Goal: Answer question/provide support: Share knowledge or assist other users

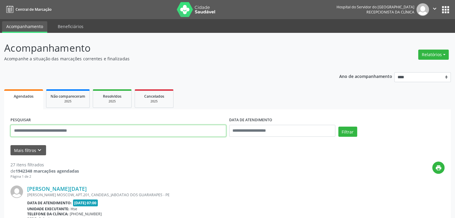
click at [144, 130] on input "text" at bounding box center [118, 131] width 216 height 12
type input "**********"
click at [338, 127] on button "Filtrar" at bounding box center [347, 132] width 19 height 10
drag, startPoint x: 91, startPoint y: 131, endPoint x: 0, endPoint y: 137, distance: 91.1
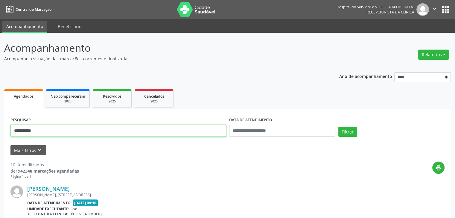
click at [338, 127] on button "Filtrar" at bounding box center [347, 132] width 19 height 10
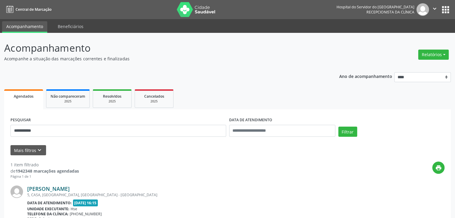
click at [66, 189] on link "[PERSON_NAME]" at bounding box center [48, 189] width 42 height 7
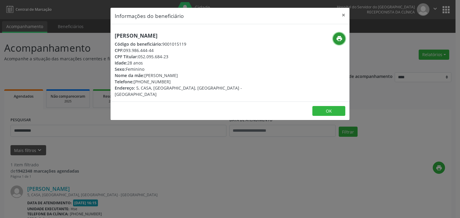
click at [340, 38] on icon "print" at bounding box center [339, 38] width 7 height 7
drag, startPoint x: 139, startPoint y: 56, endPoint x: 170, endPoint y: 57, distance: 30.9
click at [170, 57] on div "CPF Titular: 052.095.684-23" at bounding box center [190, 57] width 151 height 6
copy div "052.095.684-23"
drag, startPoint x: 142, startPoint y: 82, endPoint x: 173, endPoint y: 82, distance: 30.2
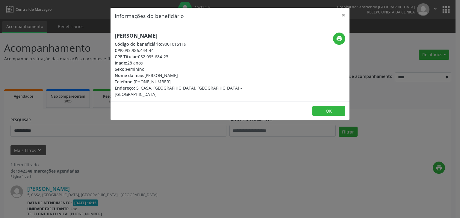
click at [173, 82] on div "Telefone: [PHONE_NUMBER]" at bounding box center [190, 82] width 151 height 6
copy div "98806-7766"
drag, startPoint x: 139, startPoint y: 56, endPoint x: 170, endPoint y: 57, distance: 31.1
click at [170, 57] on div "CPF Titular: 052.095.684-23" at bounding box center [190, 57] width 151 height 6
copy div "052.095.684-23"
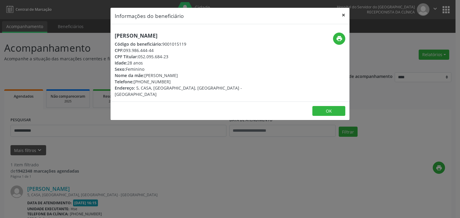
click at [340, 16] on button "×" at bounding box center [343, 15] width 12 height 15
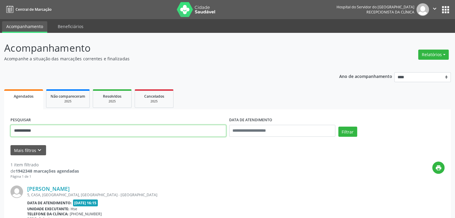
drag, startPoint x: 72, startPoint y: 132, endPoint x: 0, endPoint y: 133, distance: 72.1
click at [0, 133] on div "**********" at bounding box center [227, 157] width 455 height 248
paste input "***"
type input "**********"
click at [338, 127] on button "Filtrar" at bounding box center [347, 132] width 19 height 10
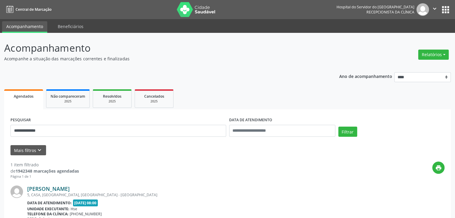
click at [64, 190] on link "[PERSON_NAME]" at bounding box center [48, 189] width 42 height 7
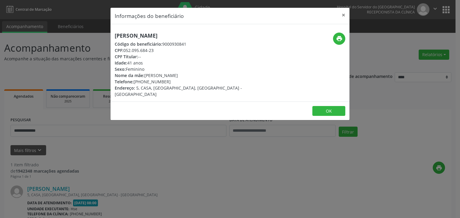
drag, startPoint x: 185, startPoint y: 35, endPoint x: 114, endPoint y: 36, distance: 70.9
click at [114, 36] on div "[PERSON_NAME] Código do beneficiário: 9000930841 CPF: 052.095.684-23 CPF Titula…" at bounding box center [189, 65] width 159 height 65
copy h5 "[PERSON_NAME]"
click at [343, 15] on button "×" at bounding box center [343, 15] width 12 height 15
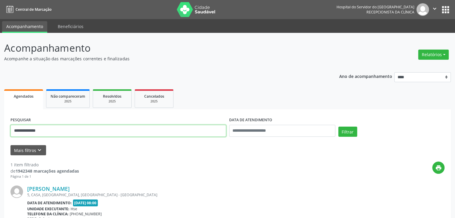
drag, startPoint x: 74, startPoint y: 134, endPoint x: 0, endPoint y: 137, distance: 74.3
click at [0, 137] on div "**********" at bounding box center [227, 157] width 455 height 248
click at [338, 127] on button "Filtrar" at bounding box center [347, 132] width 19 height 10
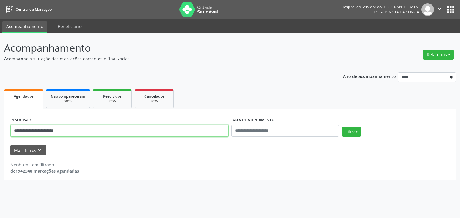
click at [84, 132] on input "**********" at bounding box center [119, 131] width 218 height 12
click at [342, 127] on button "Filtrar" at bounding box center [351, 132] width 19 height 10
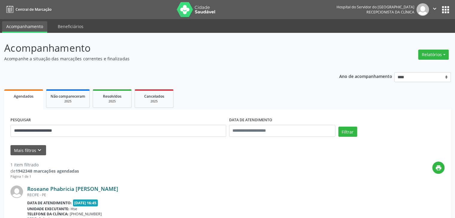
click at [78, 189] on link "Roseane Phabricia [PERSON_NAME]" at bounding box center [72, 189] width 91 height 7
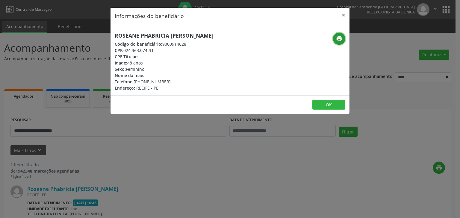
click at [340, 36] on icon "print" at bounding box center [339, 38] width 7 height 7
click at [341, 16] on button "×" at bounding box center [343, 15] width 12 height 15
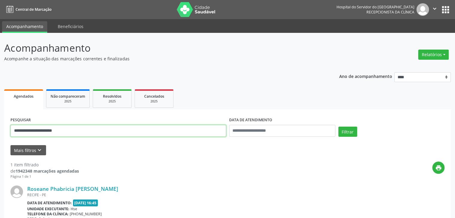
drag, startPoint x: 86, startPoint y: 137, endPoint x: 0, endPoint y: 142, distance: 86.3
click at [0, 142] on div "**********" at bounding box center [227, 157] width 455 height 248
type input "**********"
click at [338, 127] on button "Filtrar" at bounding box center [347, 132] width 19 height 10
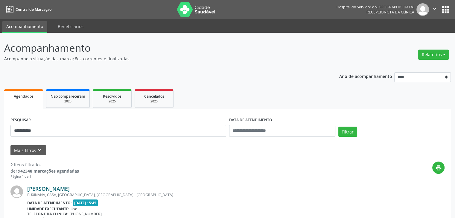
click at [51, 188] on link "[PERSON_NAME]" at bounding box center [48, 189] width 42 height 7
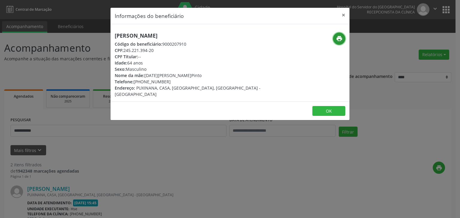
click at [345, 40] on button "print" at bounding box center [339, 39] width 12 height 12
drag, startPoint x: 144, startPoint y: 81, endPoint x: 166, endPoint y: 80, distance: 22.2
click at [166, 80] on div "Telefone: [PHONE_NUMBER]" at bounding box center [190, 82] width 151 height 6
copy div "98412-5980"
click at [337, 14] on button "×" at bounding box center [343, 15] width 12 height 15
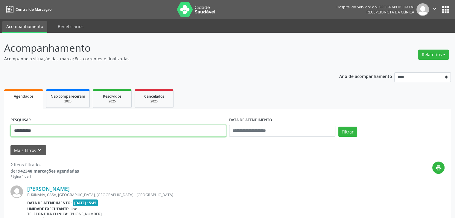
drag, startPoint x: 138, startPoint y: 131, endPoint x: 0, endPoint y: 133, distance: 137.6
click at [0, 135] on div "**********" at bounding box center [227, 203] width 455 height 340
type input "**********"
click at [338, 127] on button "Filtrar" at bounding box center [347, 132] width 19 height 10
click at [41, 188] on link "[PERSON_NAME]" at bounding box center [48, 189] width 42 height 7
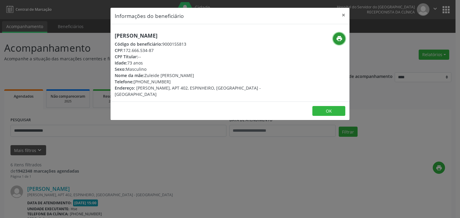
click at [338, 39] on icon "print" at bounding box center [339, 38] width 7 height 7
click at [347, 15] on button "×" at bounding box center [343, 15] width 12 height 15
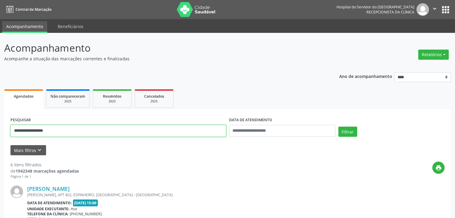
drag, startPoint x: 122, startPoint y: 133, endPoint x: 0, endPoint y: 120, distance: 122.8
click at [15, 125] on input "**********" at bounding box center [118, 131] width 216 height 12
type input "**********"
click at [338, 127] on button "Filtrar" at bounding box center [347, 132] width 19 height 10
click at [74, 134] on input "**********" at bounding box center [118, 131] width 216 height 12
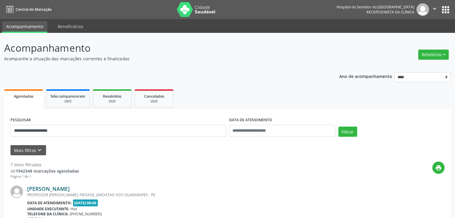
click at [70, 189] on link "[PERSON_NAME]" at bounding box center [48, 189] width 42 height 7
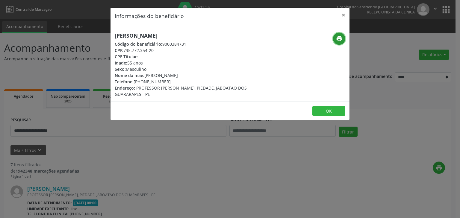
click at [341, 38] on icon "print" at bounding box center [339, 38] width 7 height 7
drag, startPoint x: 143, startPoint y: 81, endPoint x: 175, endPoint y: 82, distance: 32.0
click at [175, 82] on div "Telefone: [PHONE_NUMBER]" at bounding box center [190, 82] width 151 height 6
copy div "98620-1098"
click at [344, 15] on button "×" at bounding box center [343, 15] width 12 height 15
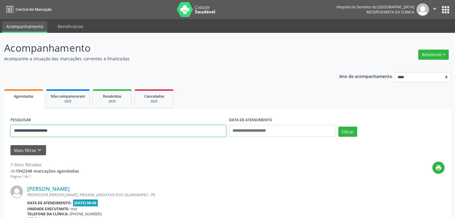
drag, startPoint x: 122, startPoint y: 127, endPoint x: 0, endPoint y: 141, distance: 123.2
type input "**********"
click at [338, 127] on button "Filtrar" at bounding box center [347, 132] width 19 height 10
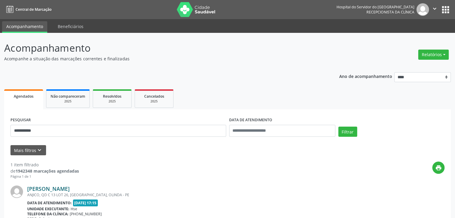
click at [63, 190] on link "[PERSON_NAME]" at bounding box center [48, 189] width 42 height 7
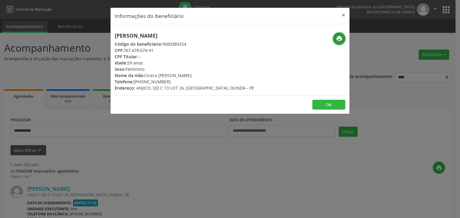
click at [338, 37] on icon "print" at bounding box center [339, 38] width 7 height 7
click at [145, 81] on div "Telefone: [PHONE_NUMBER]" at bounding box center [184, 82] width 139 height 6
drag, startPoint x: 143, startPoint y: 81, endPoint x: 170, endPoint y: 81, distance: 27.2
click at [170, 81] on div "Telefone: [PHONE_NUMBER]" at bounding box center [184, 82] width 139 height 6
copy div "99533-0988"
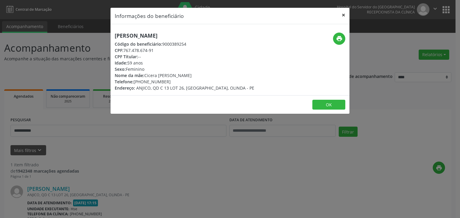
click at [340, 16] on button "×" at bounding box center [343, 15] width 12 height 15
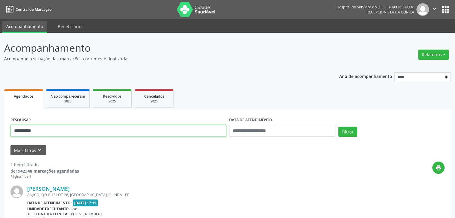
drag, startPoint x: 160, startPoint y: 128, endPoint x: 0, endPoint y: 133, distance: 160.4
click at [0, 133] on div "**********" at bounding box center [227, 157] width 455 height 248
click at [338, 127] on button "Filtrar" at bounding box center [347, 132] width 19 height 10
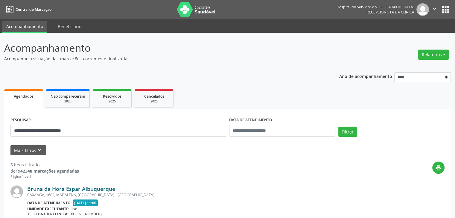
click at [100, 191] on link "Bruna da Hora Espar Albuquerque" at bounding box center [71, 189] width 88 height 7
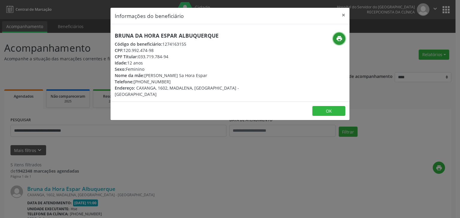
click at [335, 38] on button "print" at bounding box center [339, 39] width 12 height 12
drag, startPoint x: 142, startPoint y: 81, endPoint x: 165, endPoint y: 81, distance: 23.0
click at [165, 81] on div "Telefone: [PHONE_NUMBER]" at bounding box center [190, 82] width 151 height 6
click at [172, 79] on div "Telefone: [PHONE_NUMBER]" at bounding box center [190, 82] width 151 height 6
drag, startPoint x: 142, startPoint y: 81, endPoint x: 175, endPoint y: 82, distance: 32.6
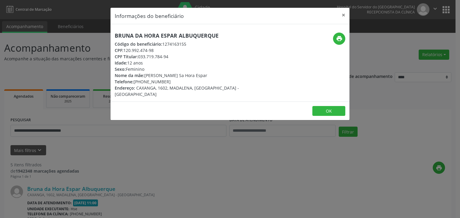
click at [175, 82] on div "Telefone: [PHONE_NUMBER]" at bounding box center [190, 82] width 151 height 6
copy div "98856-0093"
drag, startPoint x: 139, startPoint y: 57, endPoint x: 173, endPoint y: 57, distance: 34.4
click at [173, 57] on div "CPF Titular: 033.719.784-94" at bounding box center [190, 57] width 151 height 6
copy div "033.719.784-94"
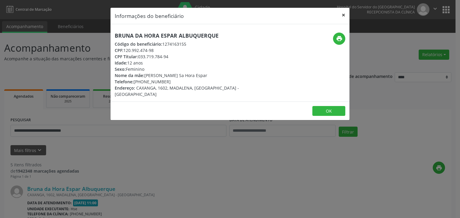
click at [340, 16] on button "×" at bounding box center [343, 15] width 12 height 15
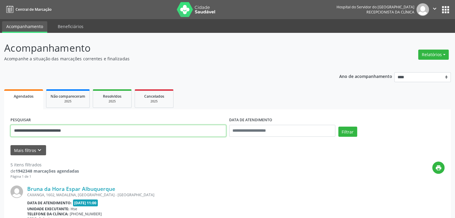
drag, startPoint x: 139, startPoint y: 129, endPoint x: 0, endPoint y: 134, distance: 139.5
paste input "text"
type input "**********"
click at [338, 127] on button "Filtrar" at bounding box center [347, 132] width 19 height 10
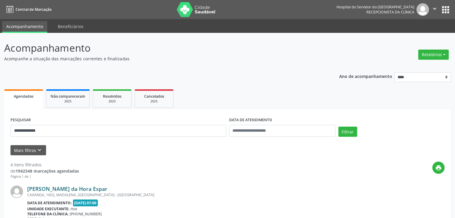
click at [81, 190] on link "[PERSON_NAME] da Hora Espar" at bounding box center [67, 189] width 80 height 7
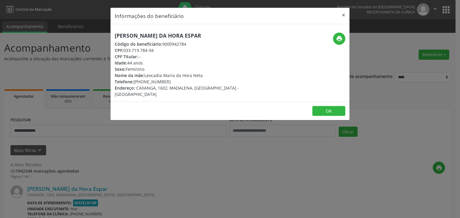
drag, startPoint x: 201, startPoint y: 34, endPoint x: 113, endPoint y: 38, distance: 88.1
click at [113, 38] on div "[PERSON_NAME] da Hora Espar Código do beneficiário: 9000942784 CPF: 033.719.784…" at bounding box center [189, 65] width 159 height 65
copy h5 "[PERSON_NAME] da Hora Espar"
